Goal: Task Accomplishment & Management: Complete application form

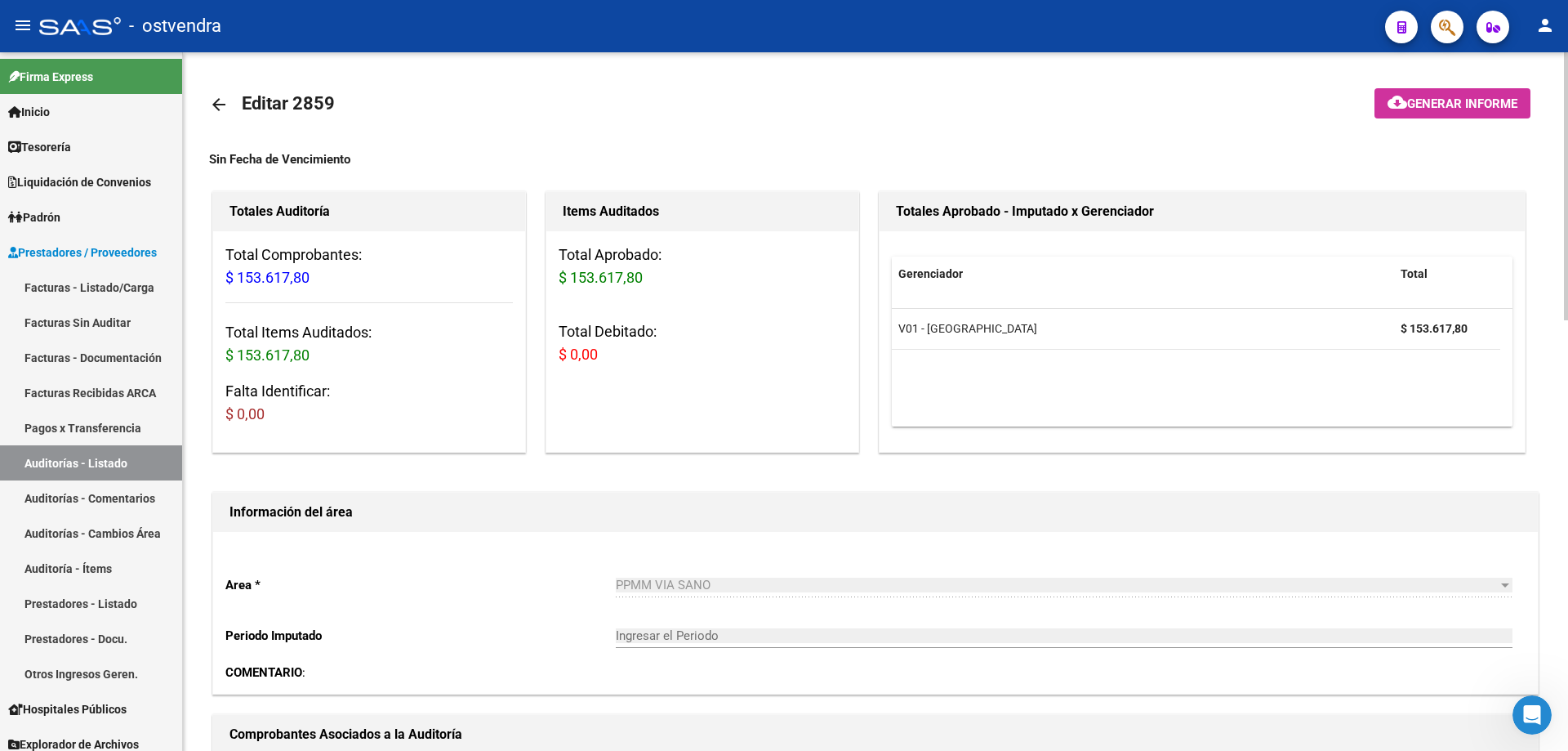
scroll to position [736, 0]
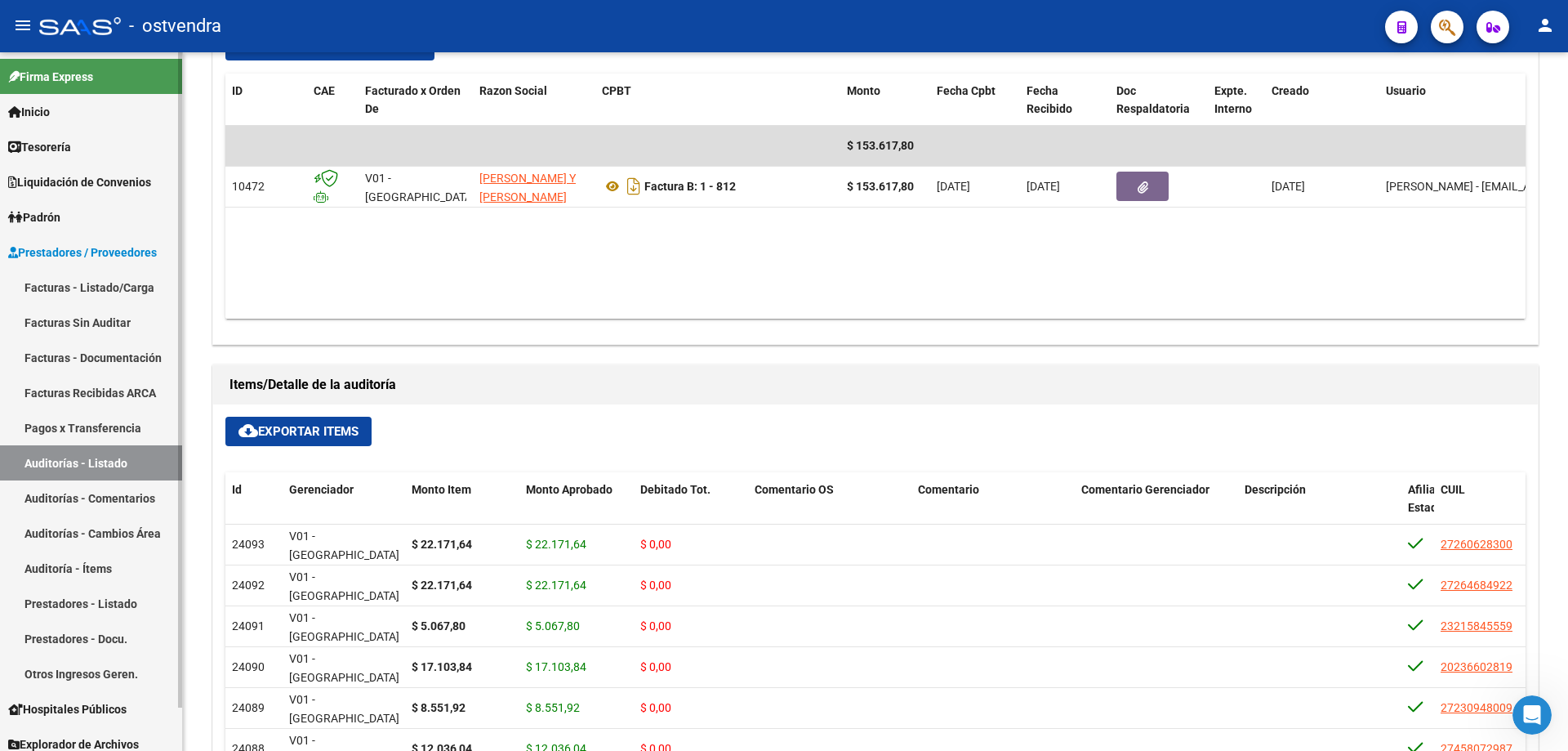
click at [78, 292] on link "Facturas - Listado/Carga" at bounding box center [90, 286] width 182 height 35
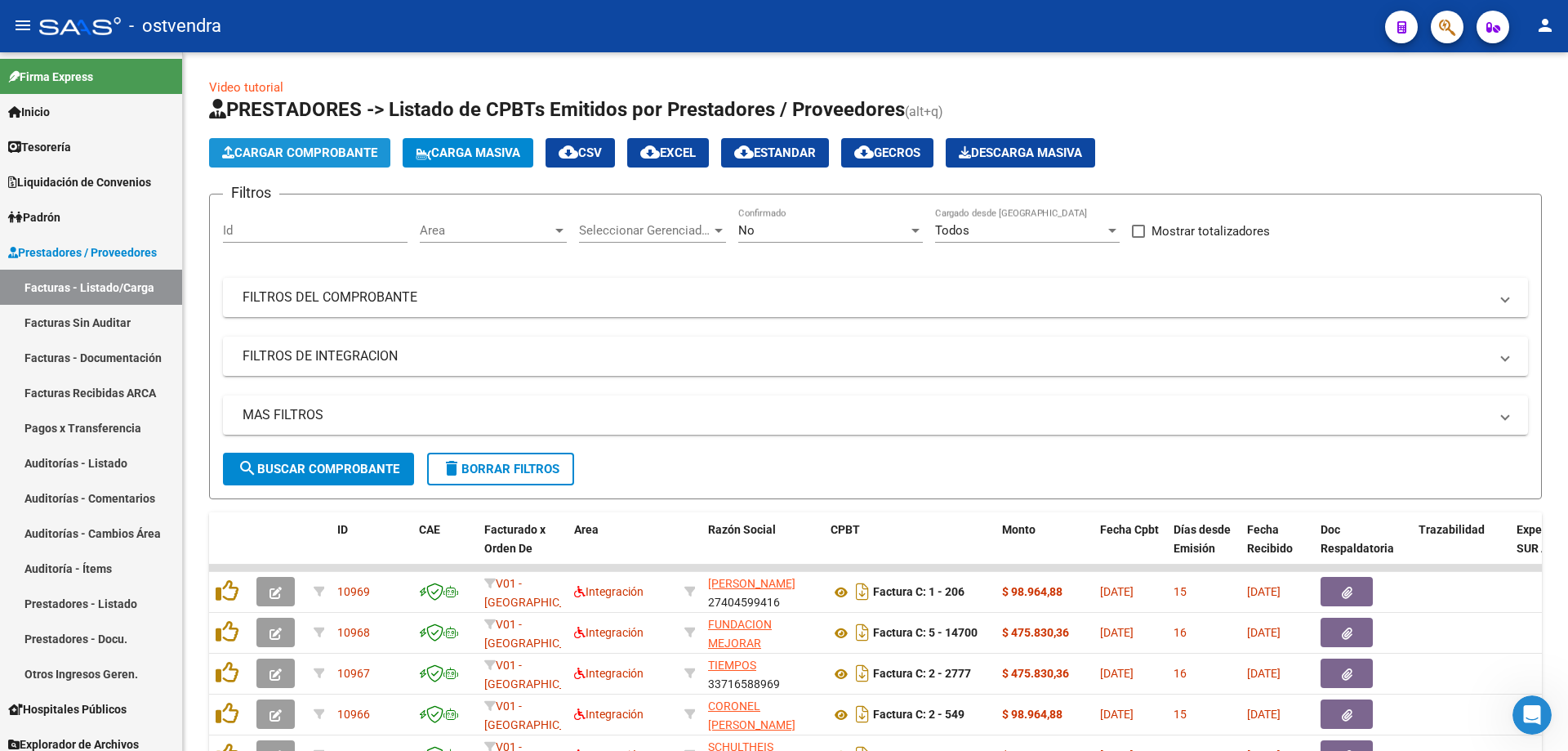
click at [309, 155] on span "Cargar Comprobante" at bounding box center [299, 153] width 155 height 15
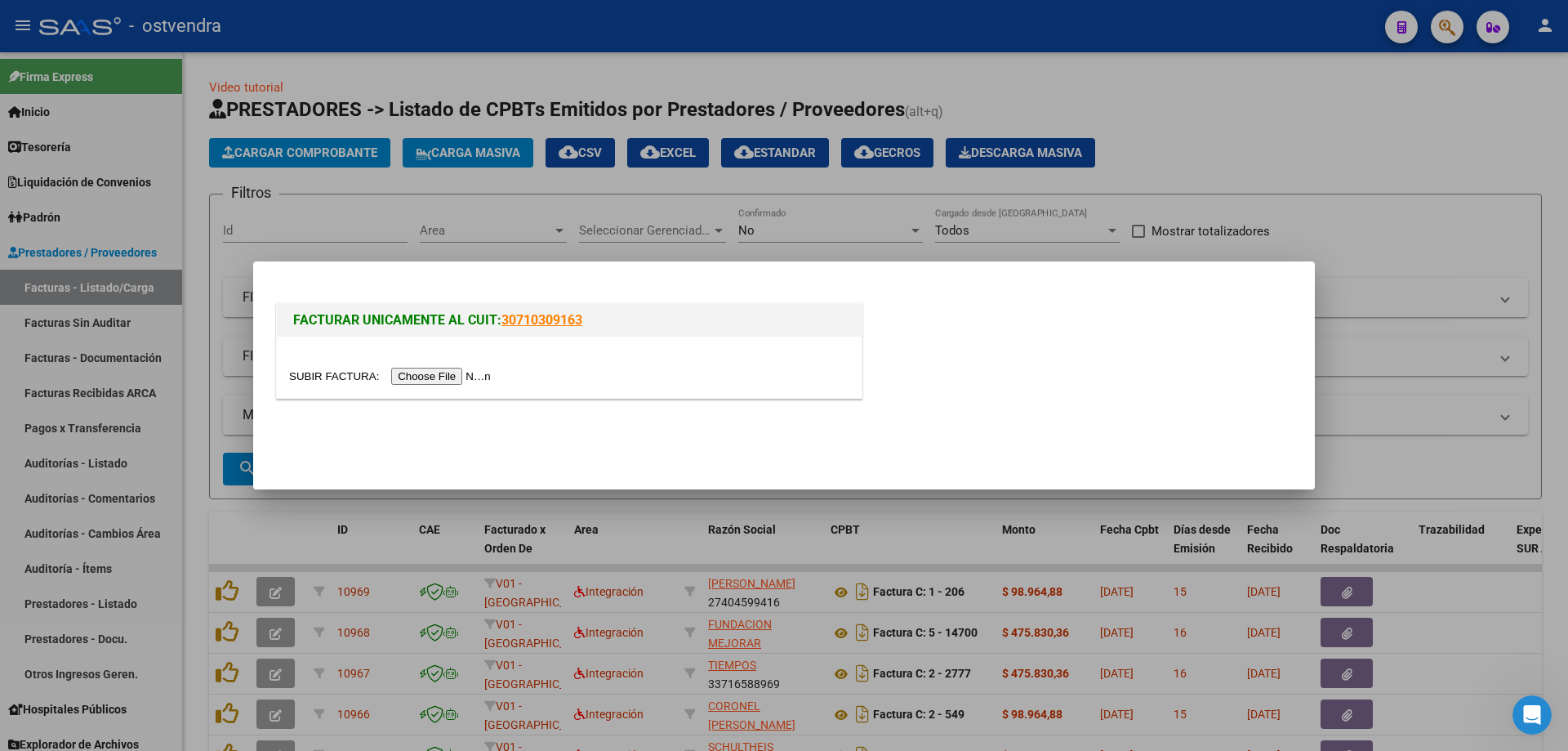
click at [423, 380] on input "file" at bounding box center [392, 376] width 206 height 17
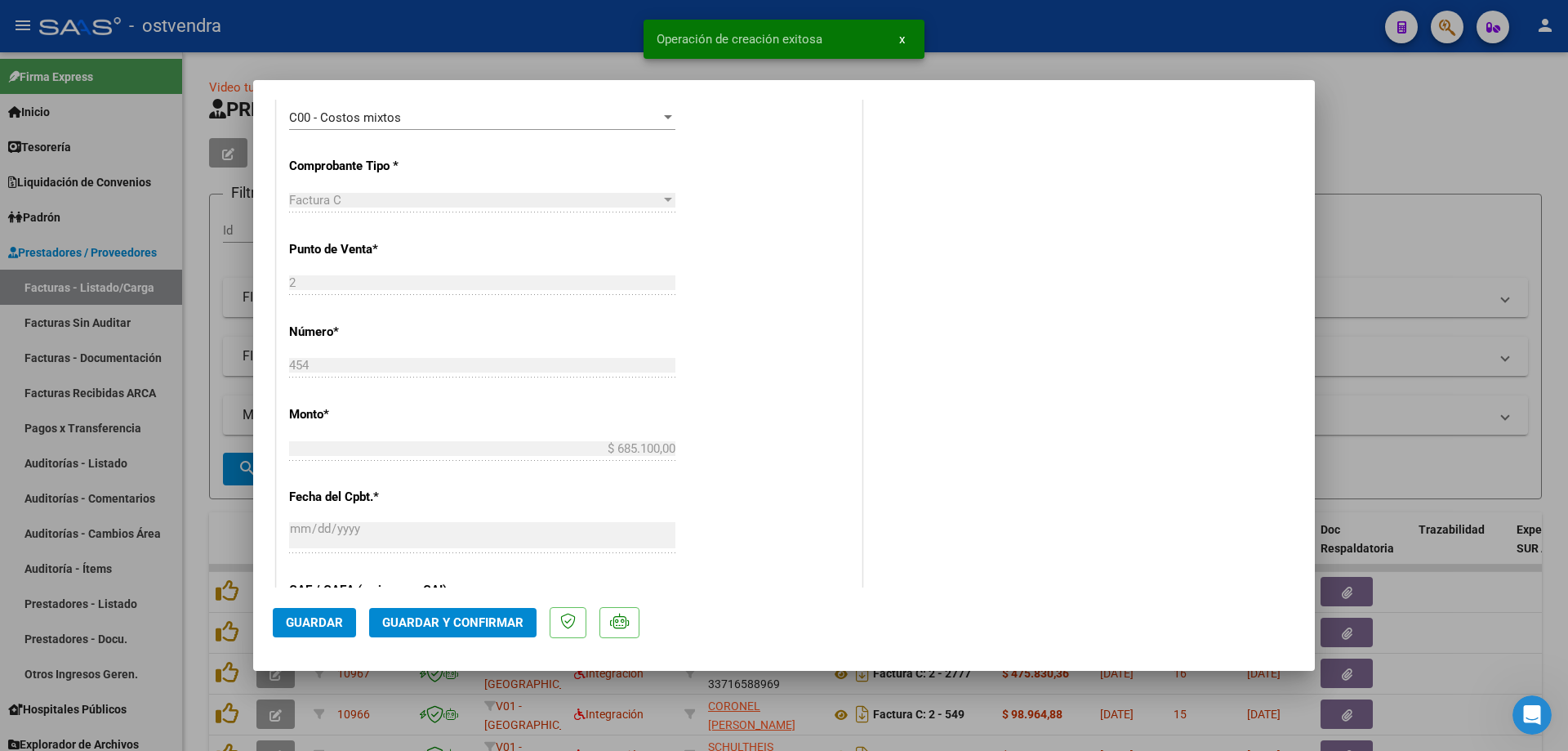
scroll to position [817, 0]
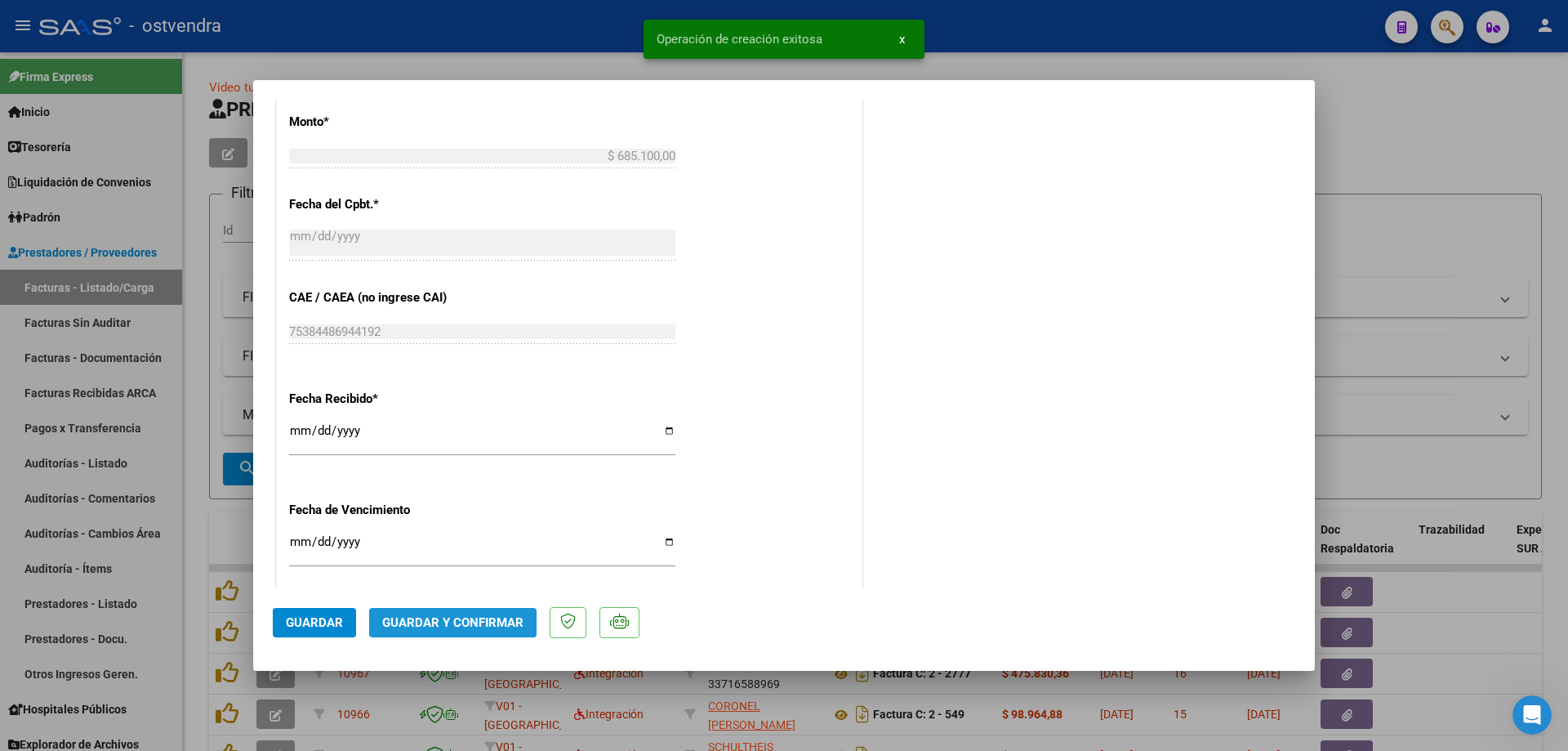
click at [450, 621] on span "Guardar y Confirmar" at bounding box center [453, 623] width 141 height 15
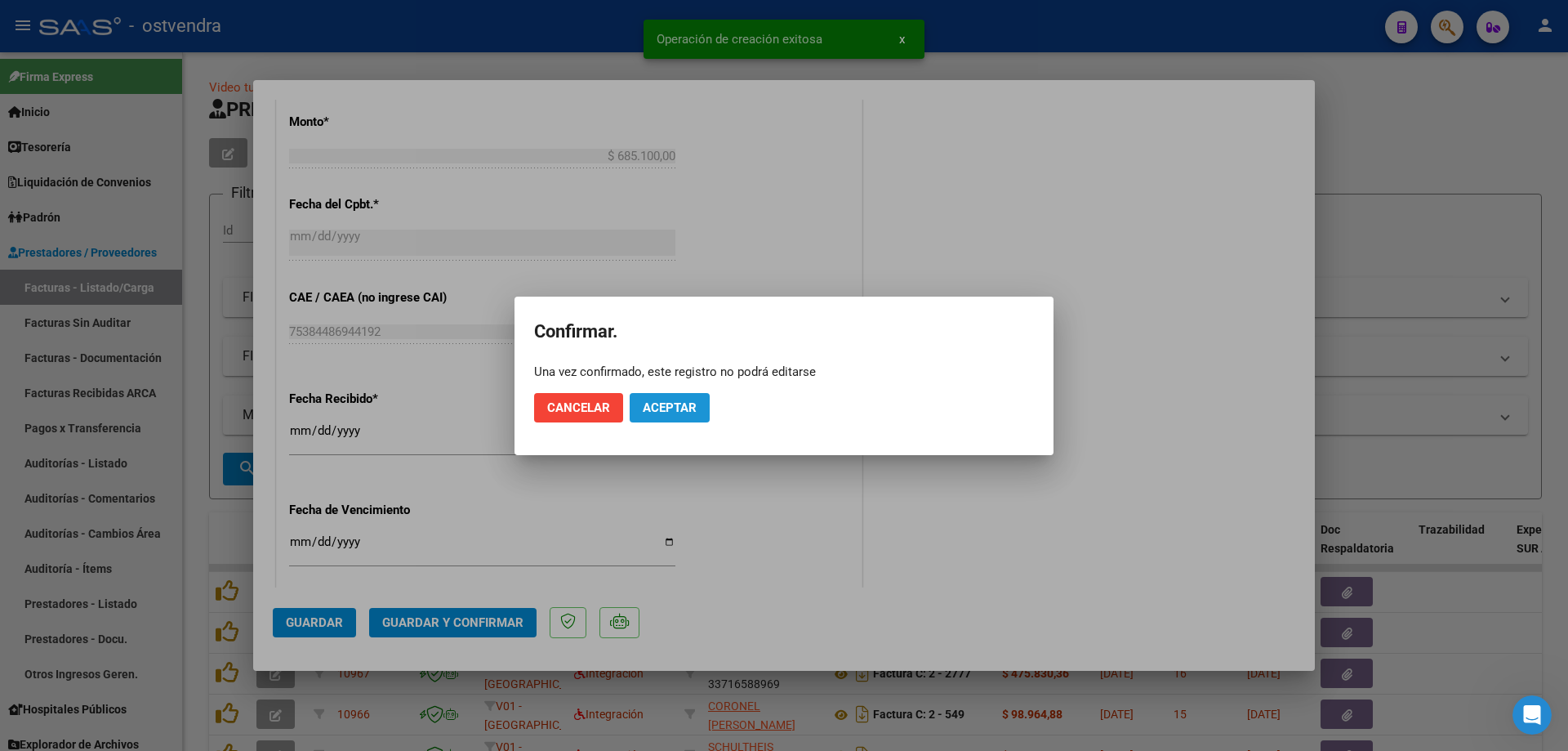
click at [649, 402] on span "Aceptar" at bounding box center [670, 408] width 54 height 15
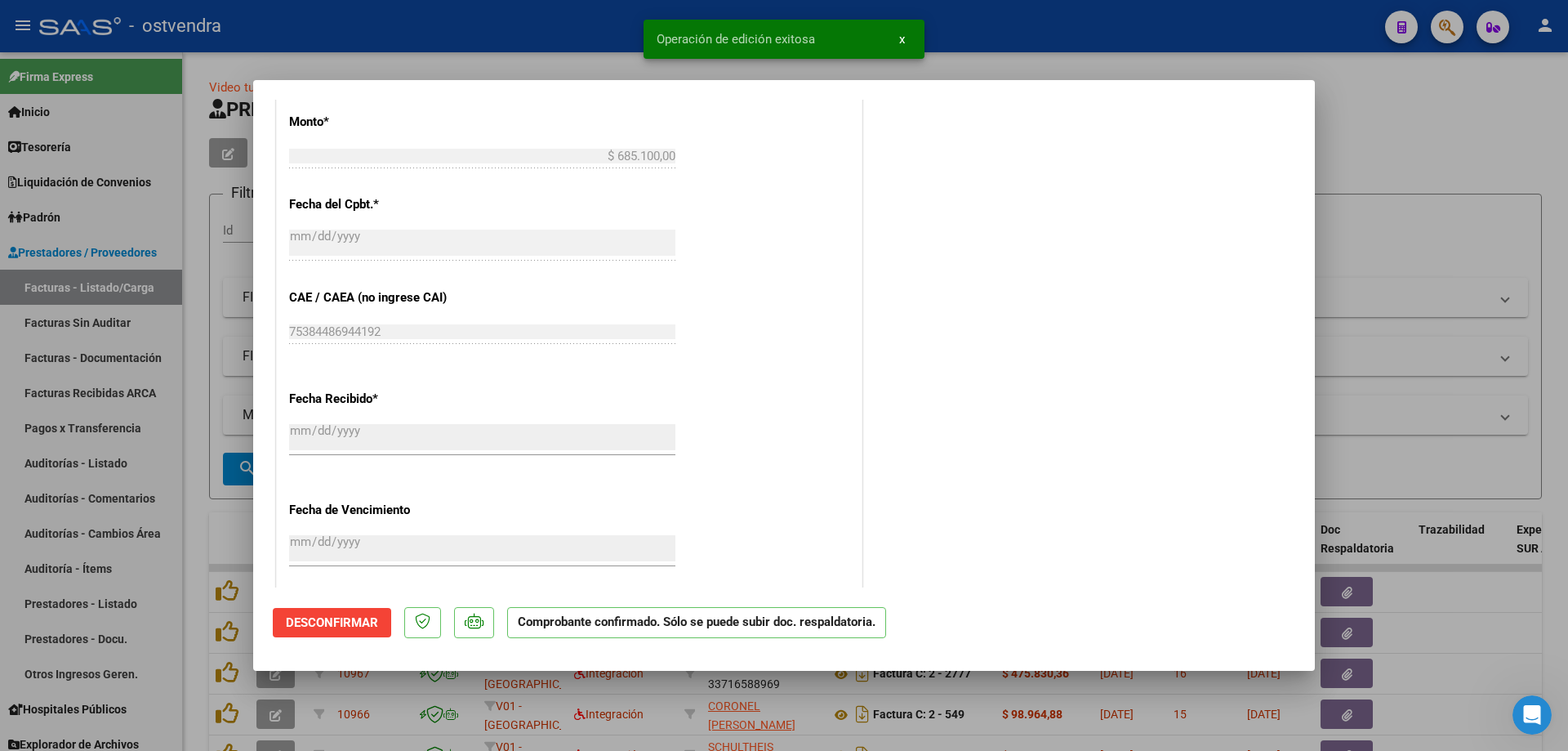
click at [62, 346] on div at bounding box center [784, 375] width 1568 height 751
type input "$ 0,00"
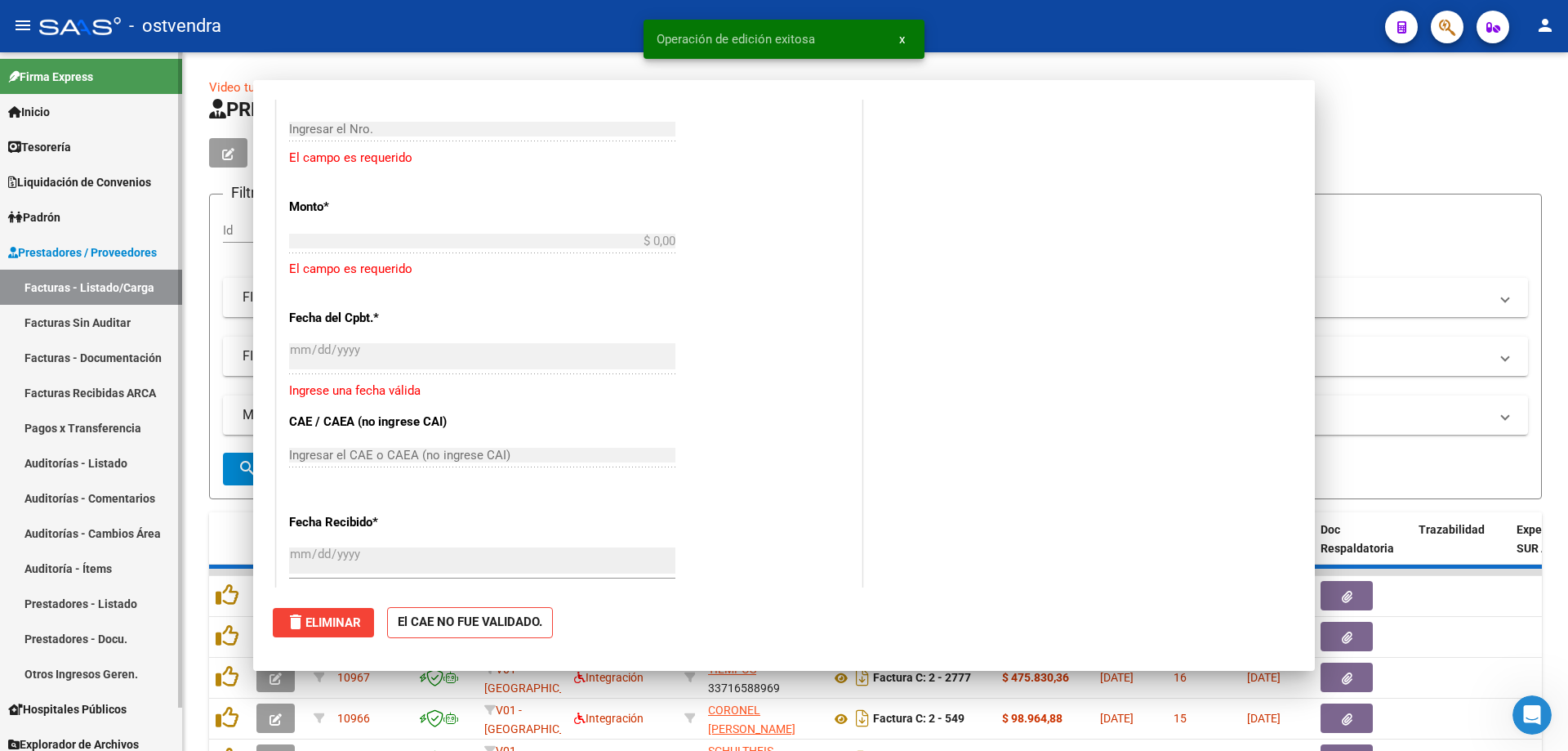
scroll to position [0, 0]
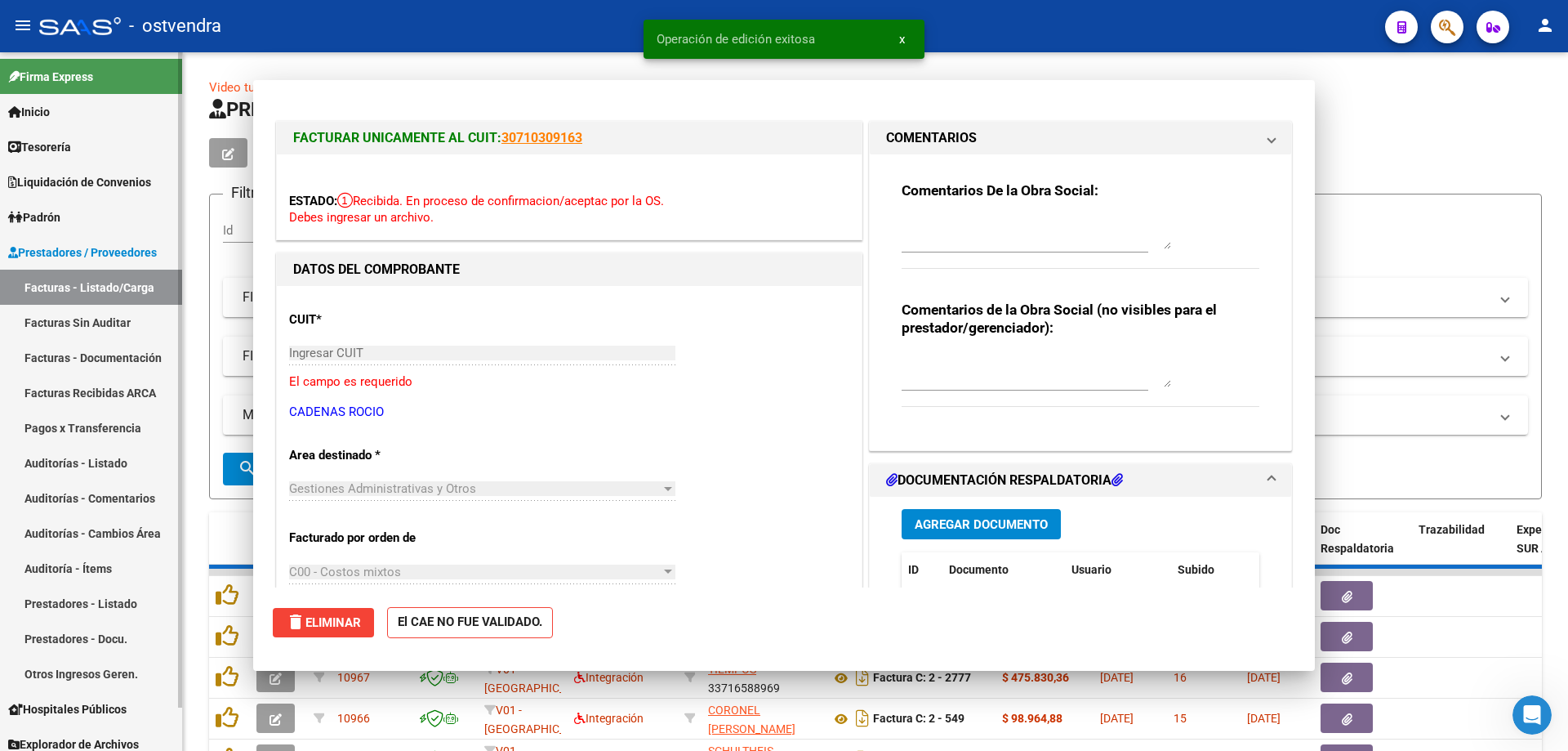
click at [66, 320] on link "Facturas Sin Auditar" at bounding box center [90, 321] width 182 height 35
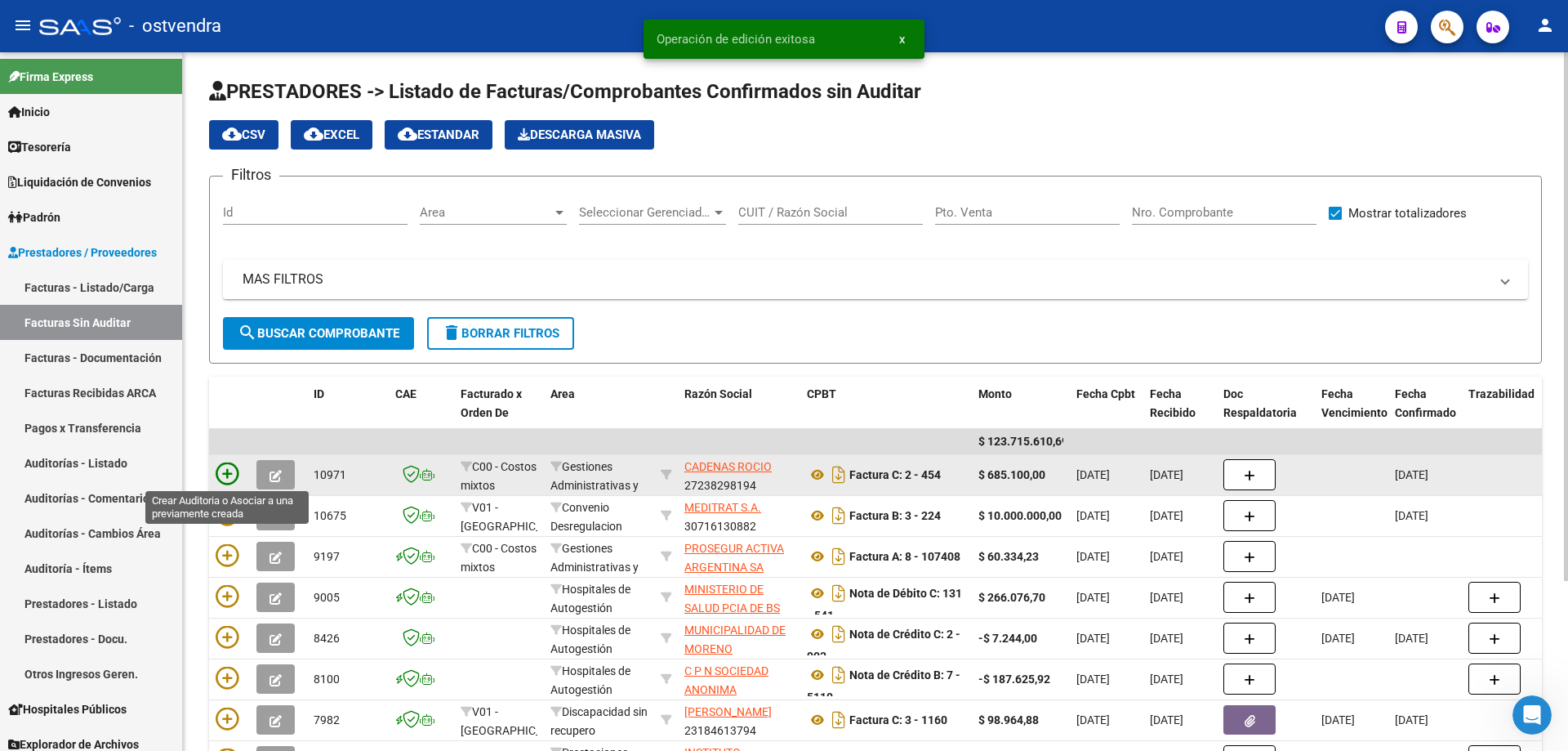
click at [228, 464] on icon at bounding box center [227, 474] width 23 height 23
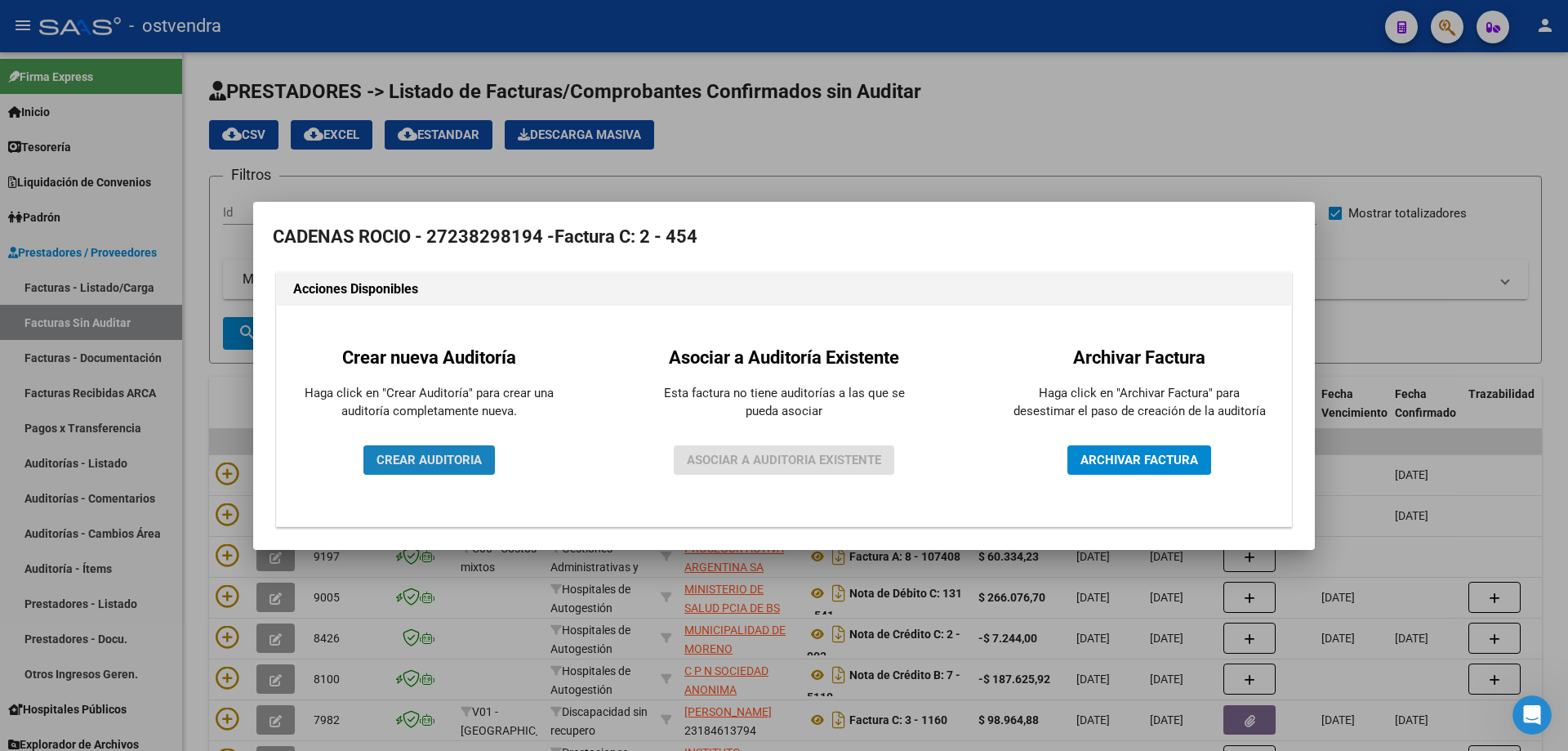
click at [443, 472] on button "CREAR AUDITORIA" at bounding box center [429, 460] width 132 height 29
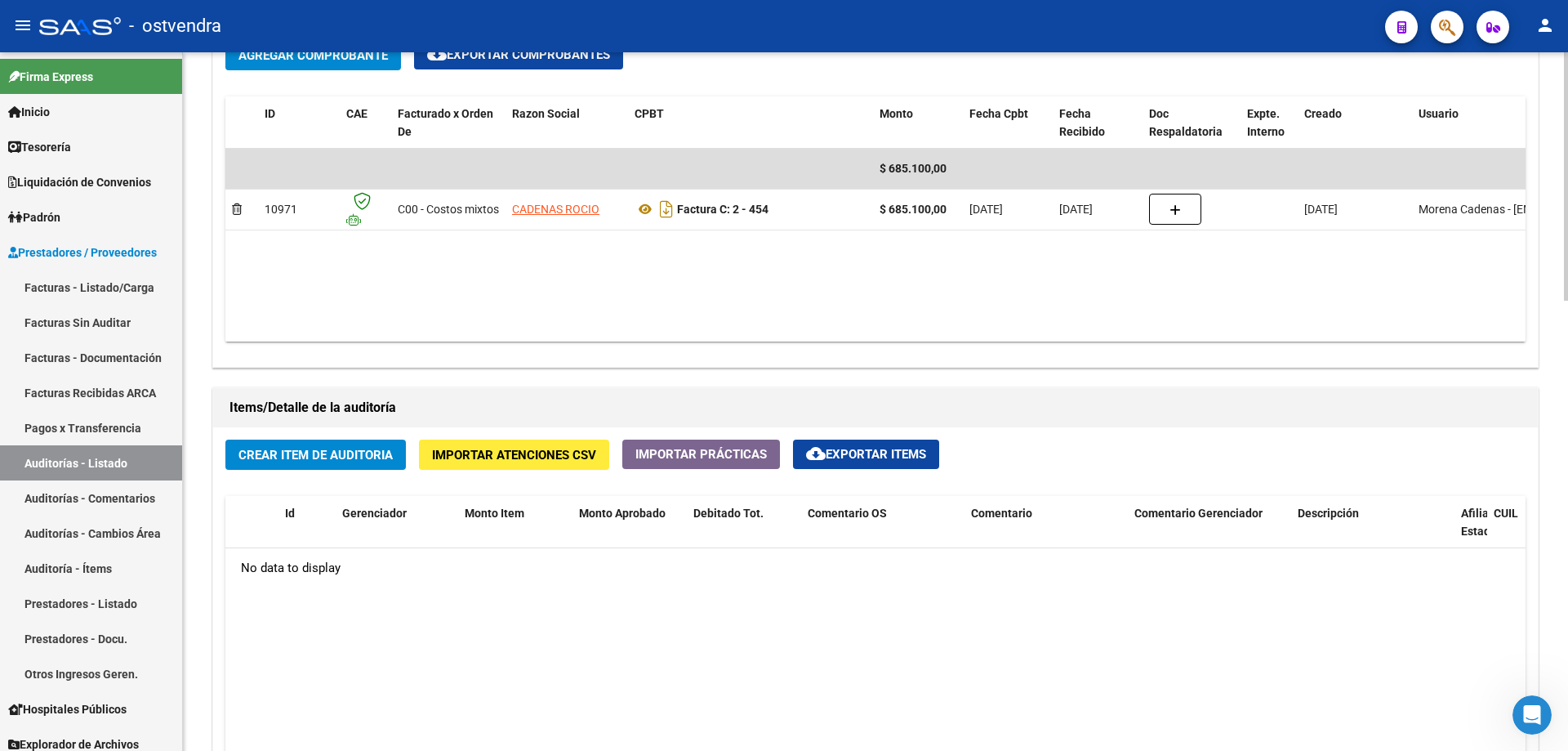
scroll to position [899, 0]
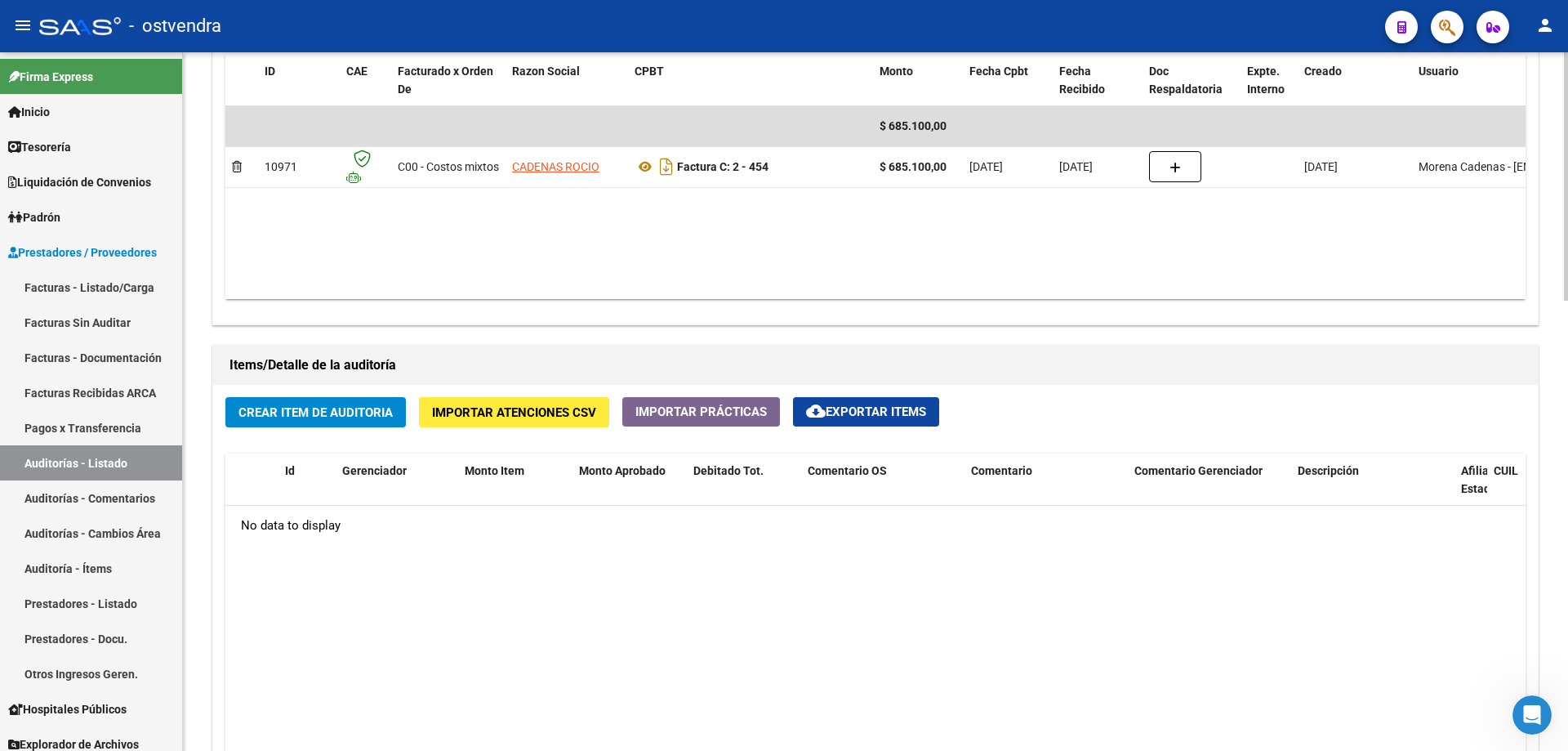
click at [341, 406] on span "Crear Item de Auditoria" at bounding box center [315, 413] width 154 height 15
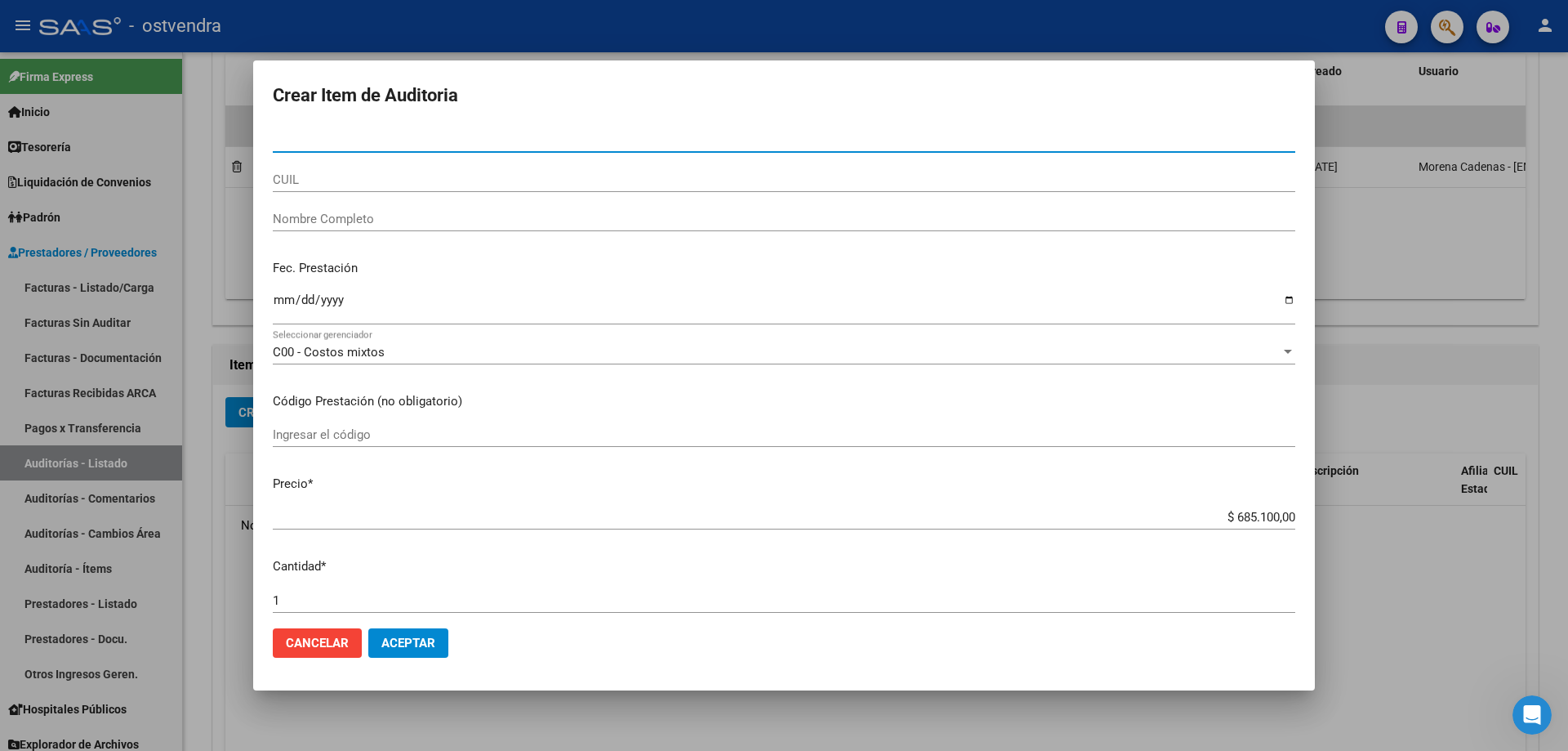
click at [384, 644] on span "Aceptar" at bounding box center [408, 644] width 54 height 15
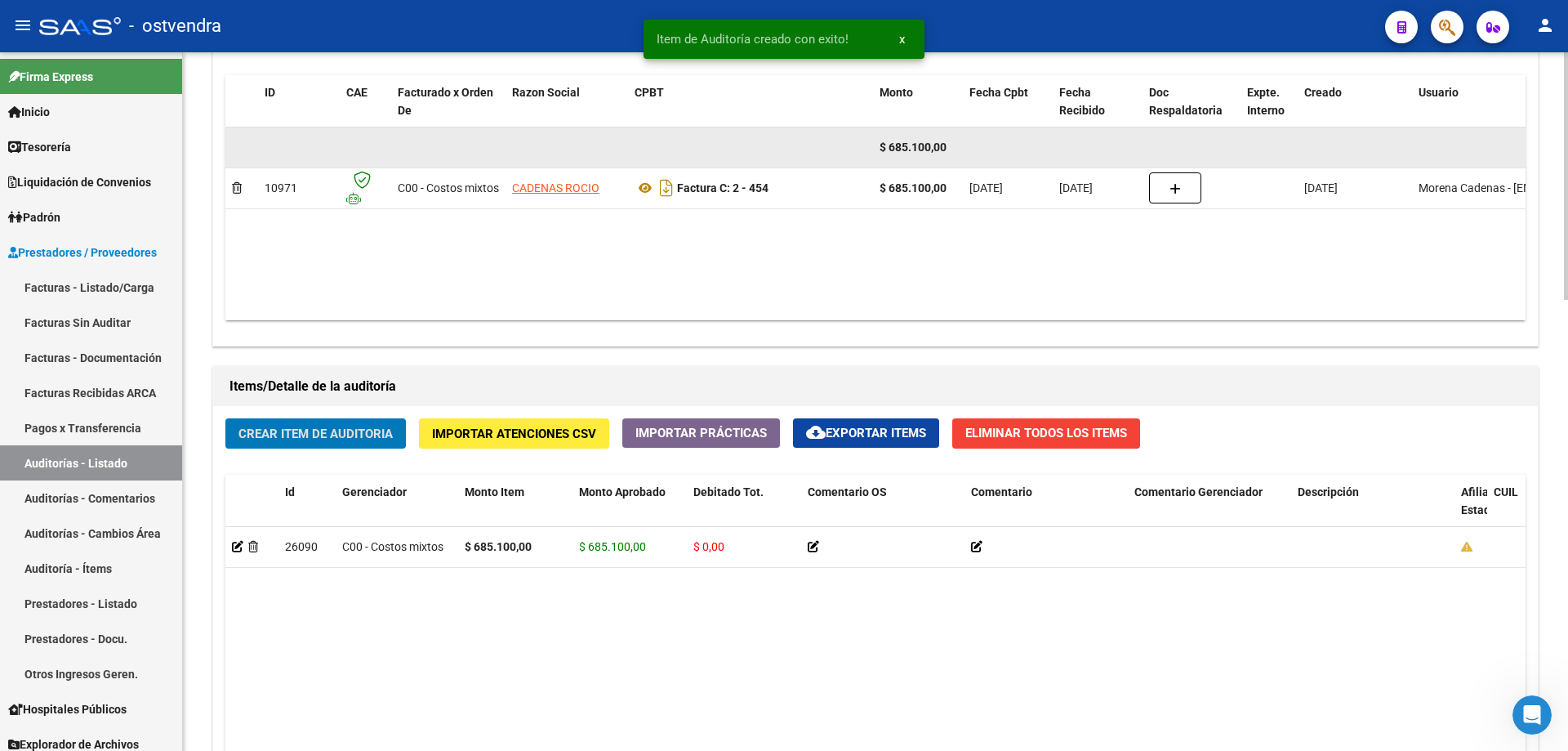
scroll to position [818, 0]
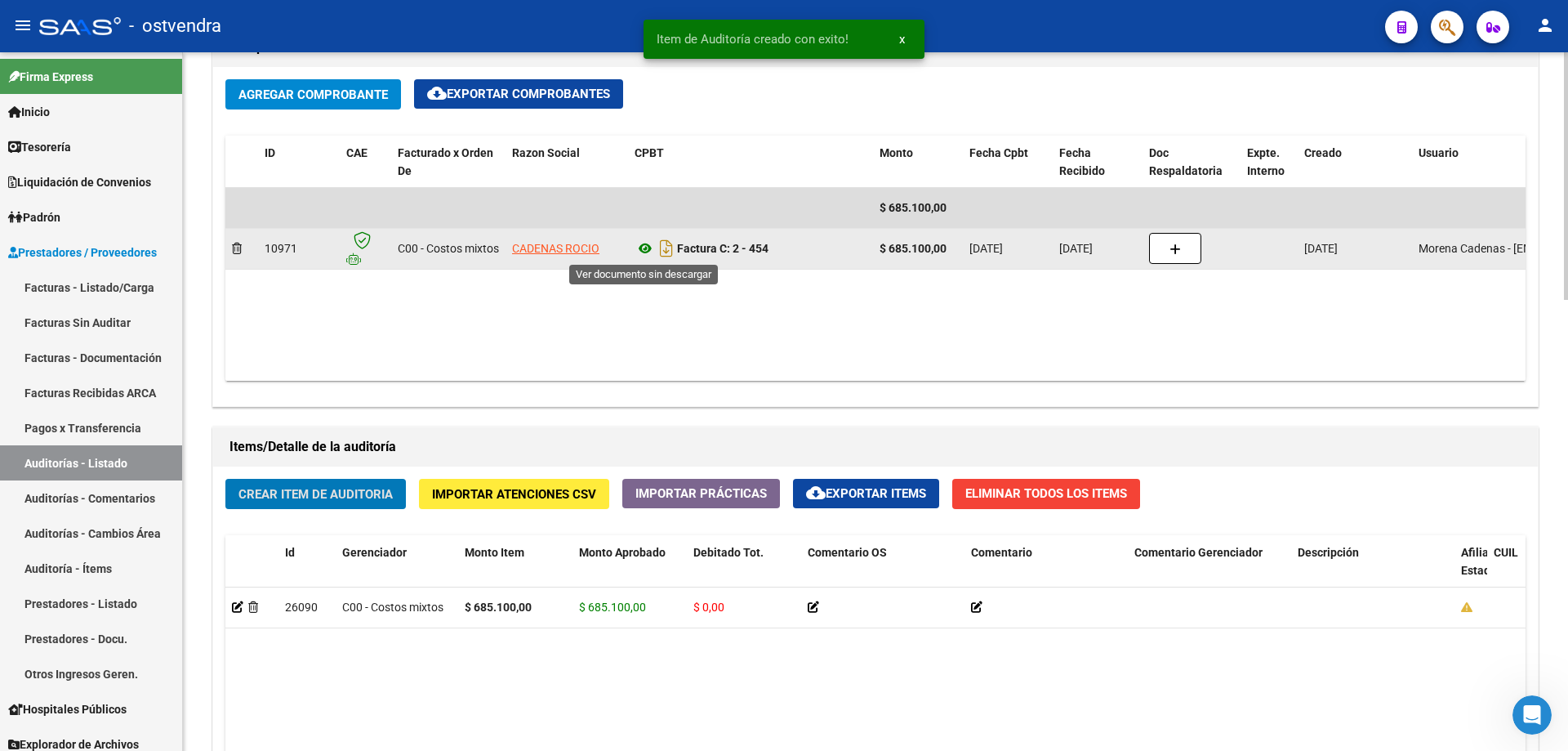
click at [643, 251] on icon at bounding box center [645, 248] width 22 height 20
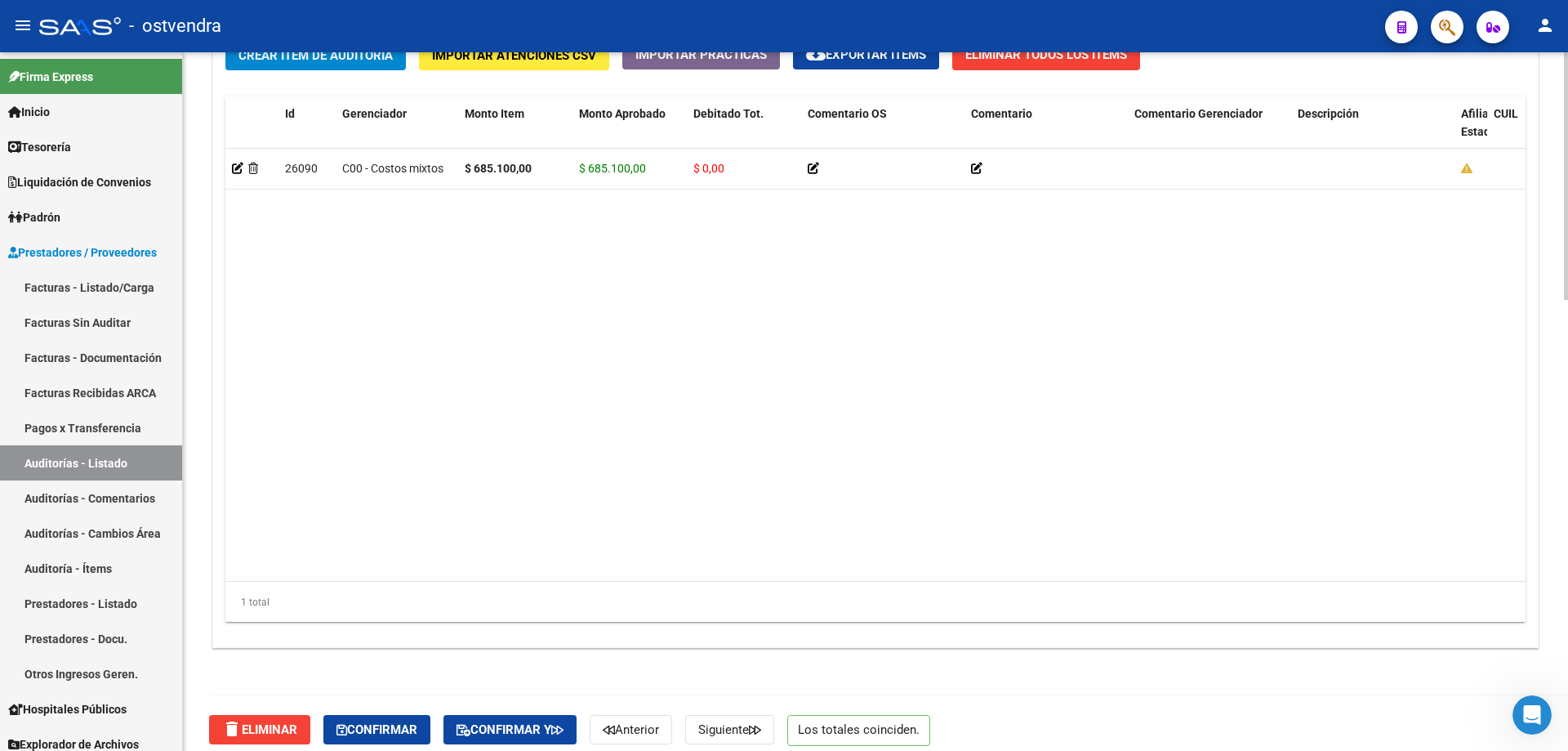
scroll to position [1270, 0]
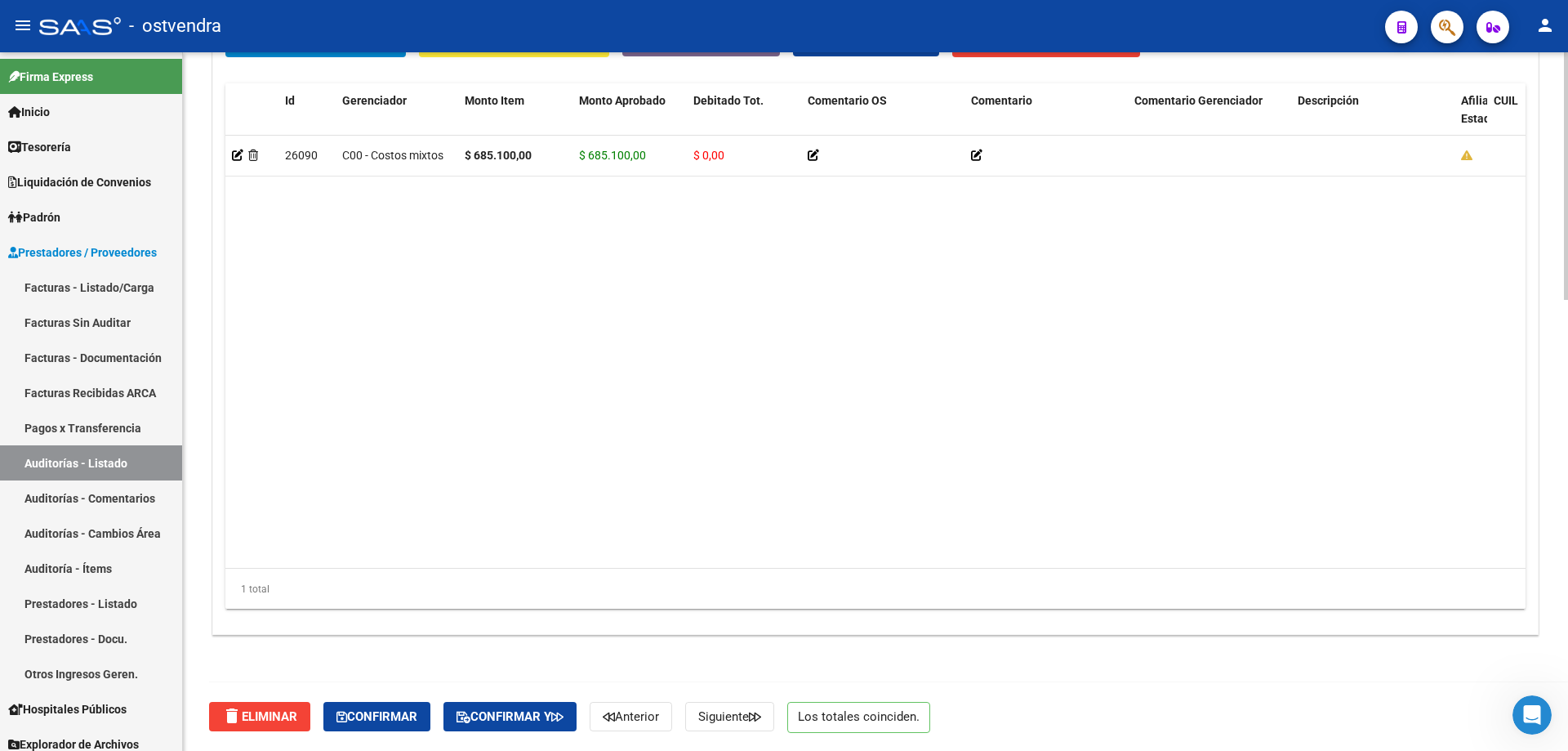
click at [438, 713] on div "delete Eliminar Confirmar Confirmar y Anterior Siguiente Los totales coinciden." at bounding box center [882, 716] width 1347 height 69
click at [400, 716] on span "Confirmar" at bounding box center [377, 717] width 81 height 15
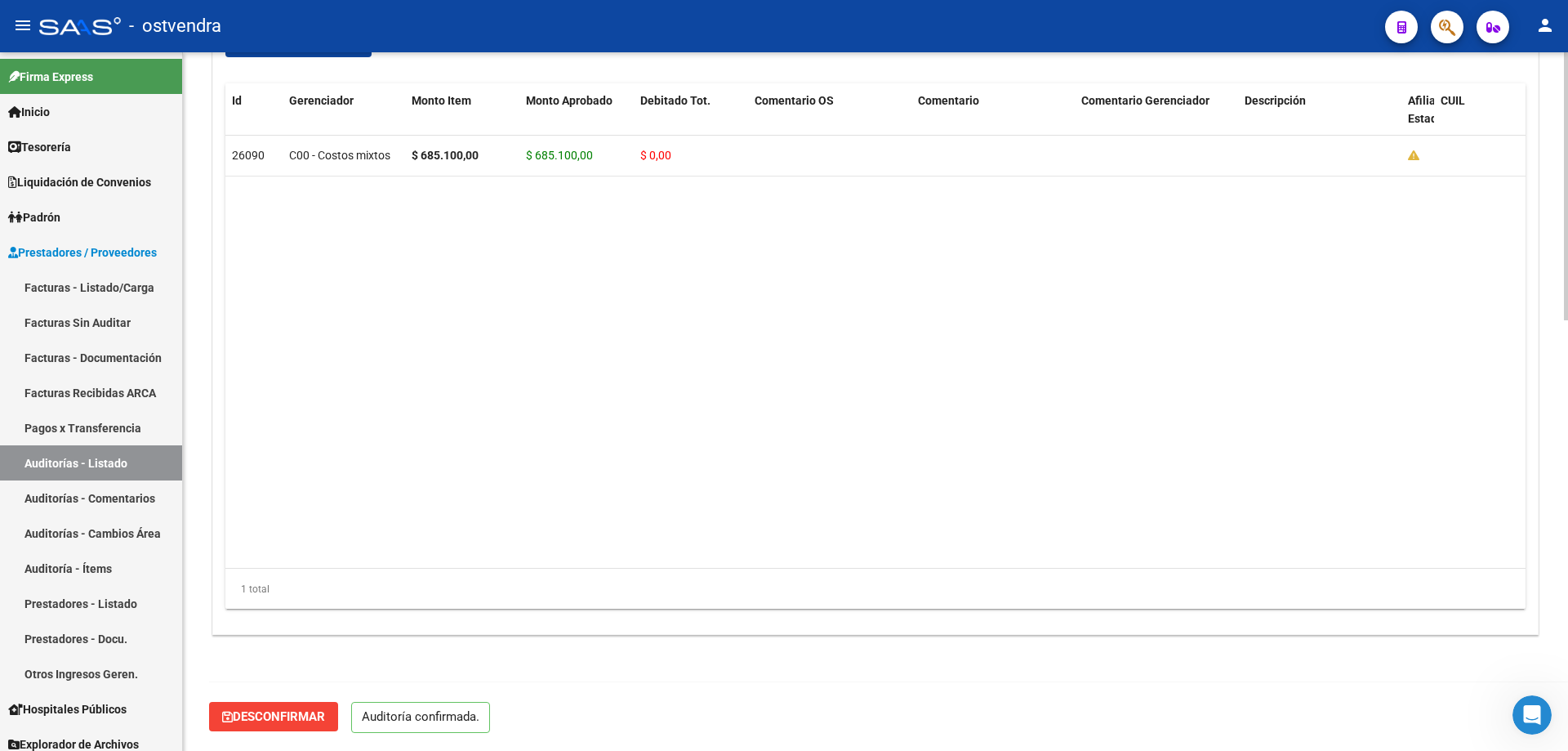
scroll to position [1124, 0]
